Goal: Information Seeking & Learning: Find specific fact

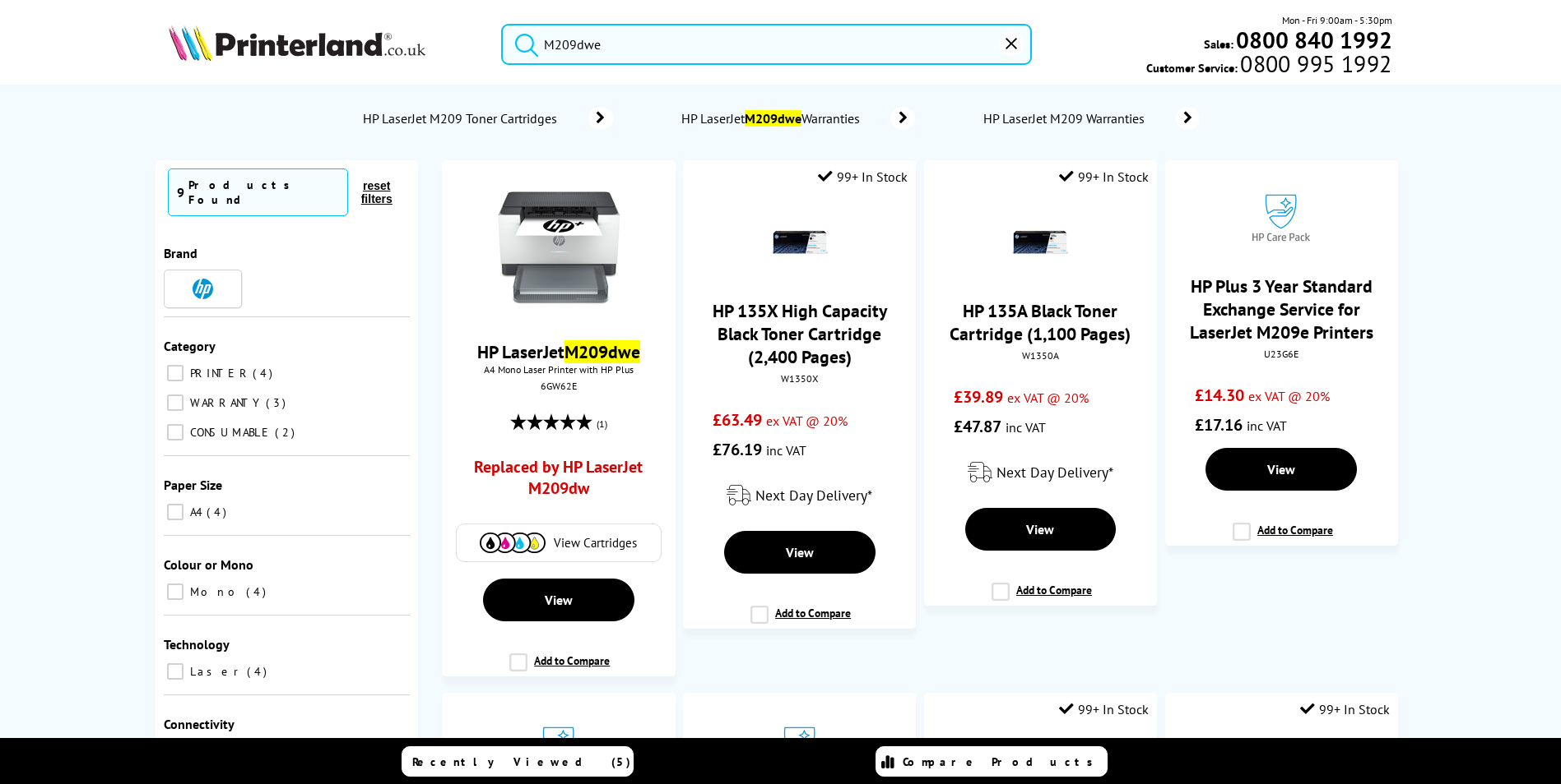
drag, startPoint x: 468, startPoint y: 19, endPoint x: 440, endPoint y: 7, distance: 30.5
click at [453, 14] on div "M209dwe Mon - Fri 9:00am - 5:30pm Sales: 0800 840 1992 Customer Service: 0800 9…" at bounding box center [781, 48] width 1316 height 73
paste input "W3Z72A#B19"
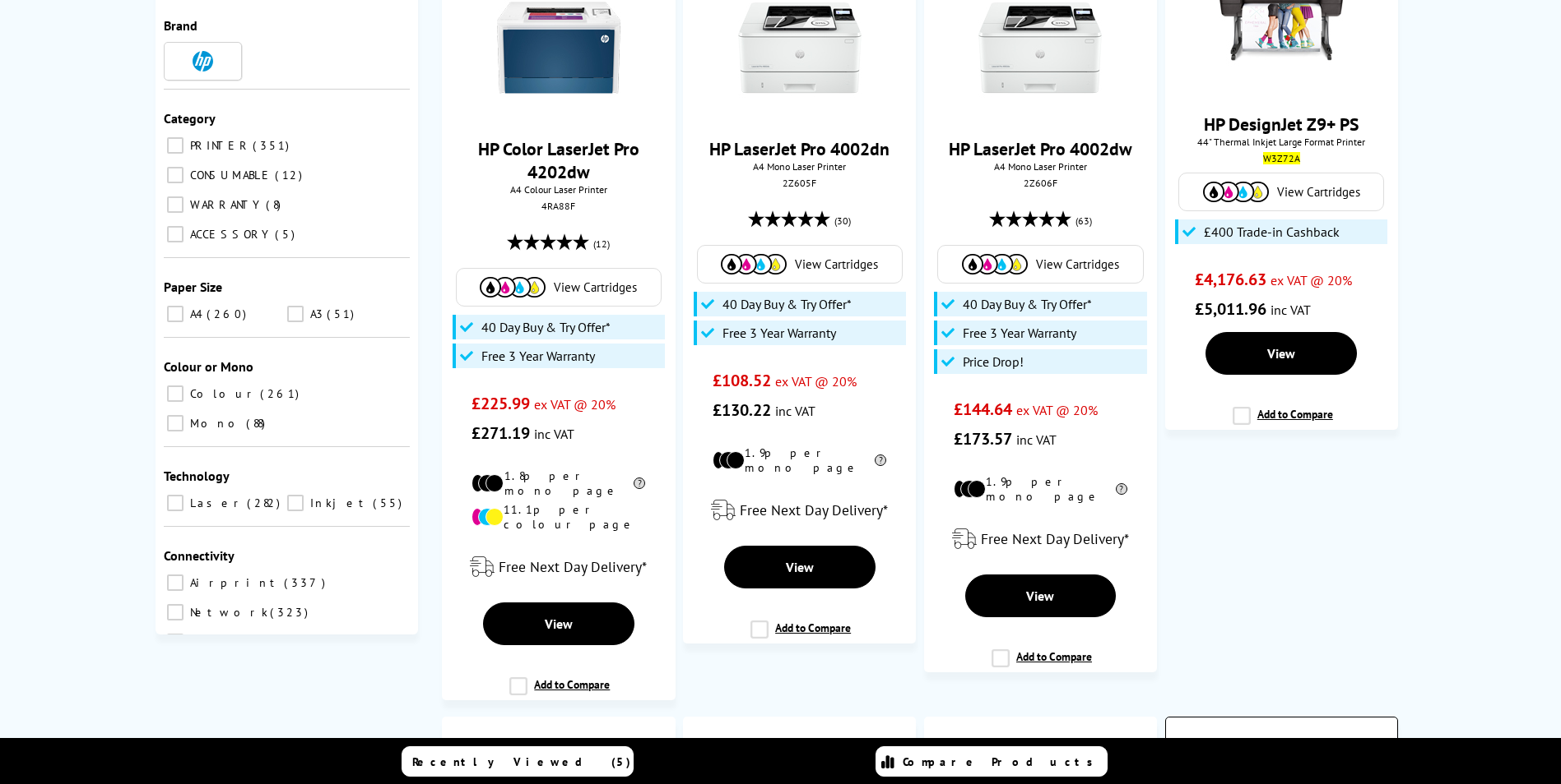
scroll to position [165, 0]
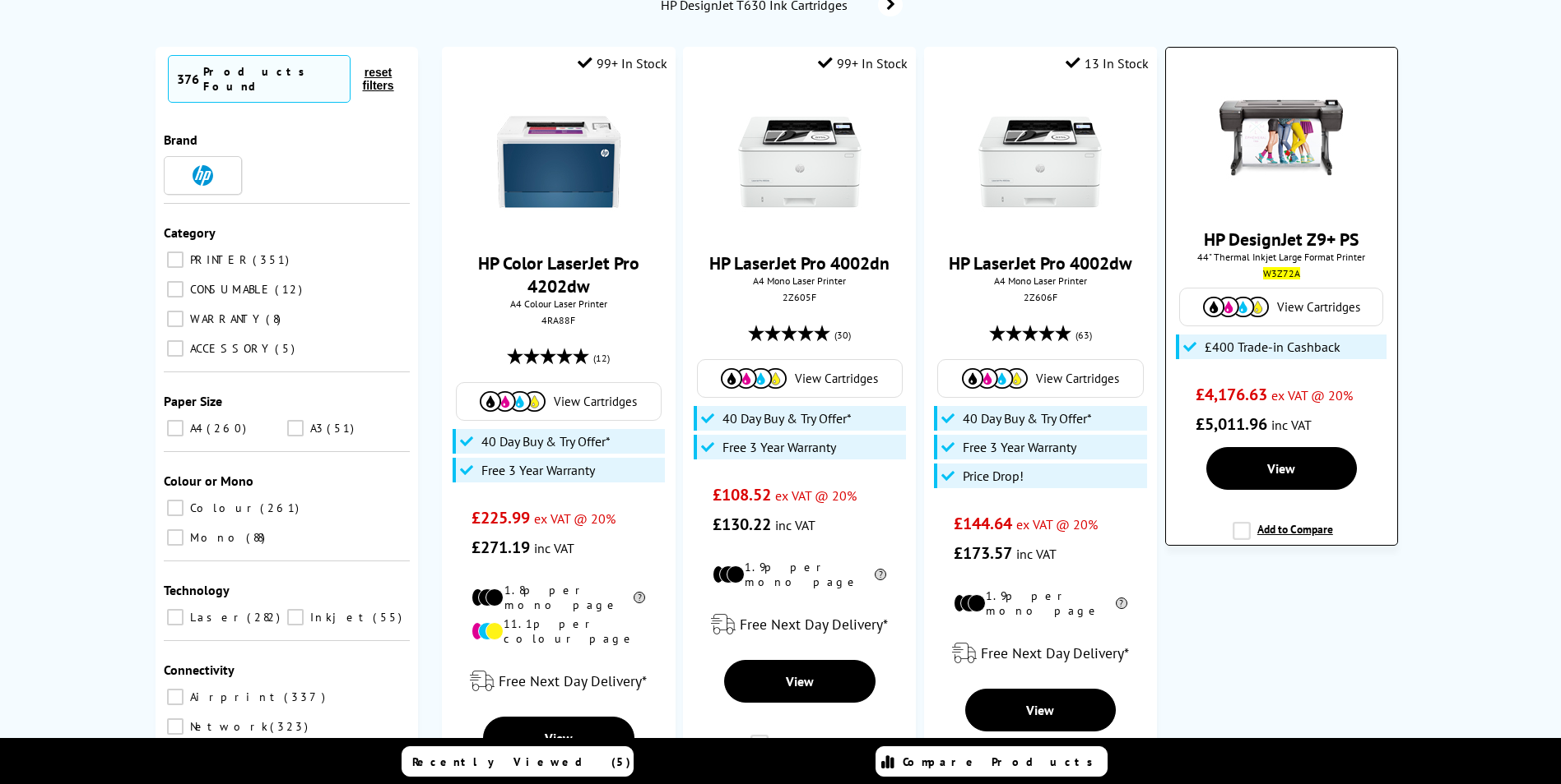
type input "W3Z72A#B19"
click at [1227, 228] on link "HP DesignJet Z9+ PS" at bounding box center [1281, 239] width 154 height 23
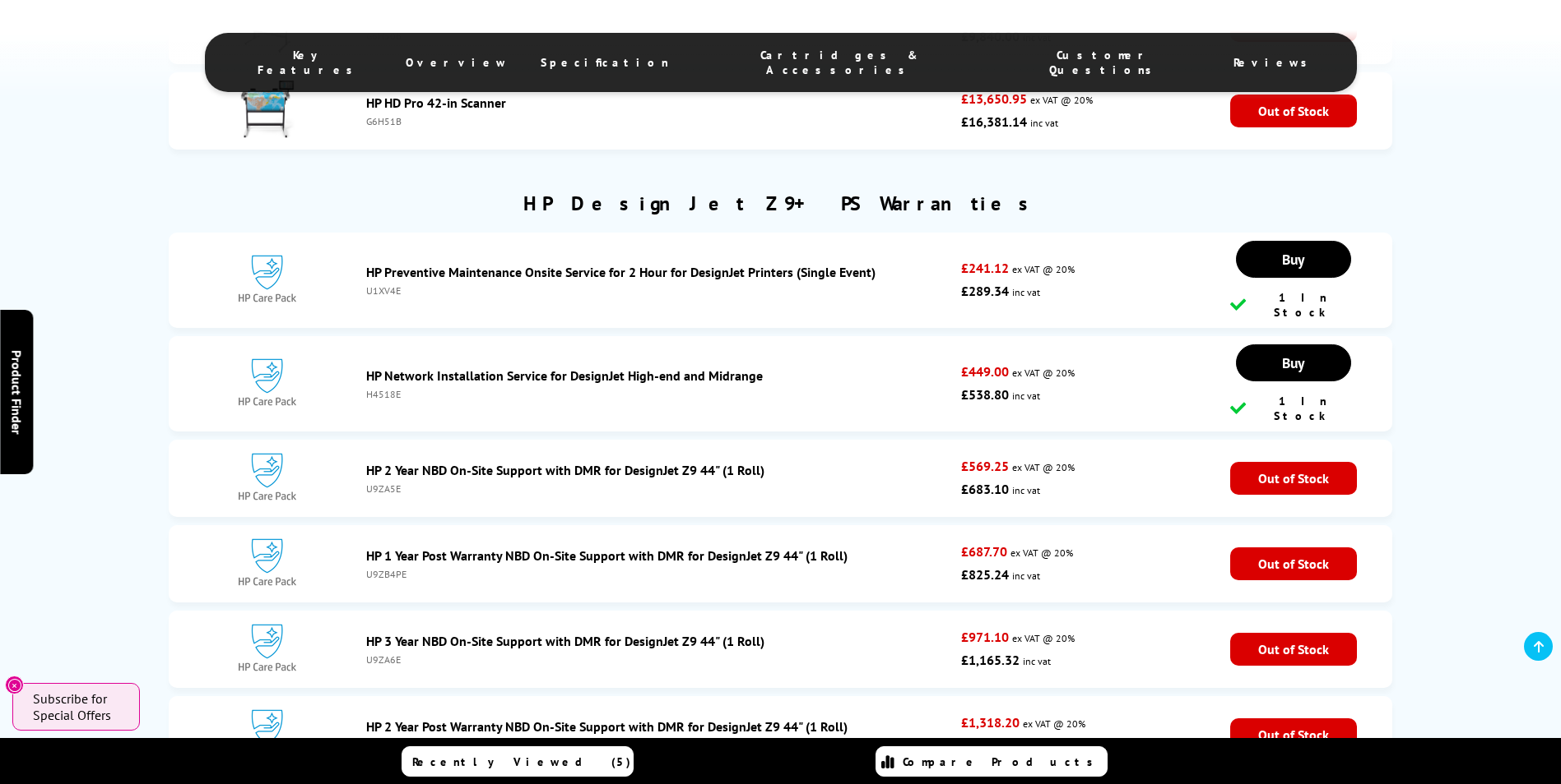
scroll to position [4605, 0]
